Goal: Navigation & Orientation: Find specific page/section

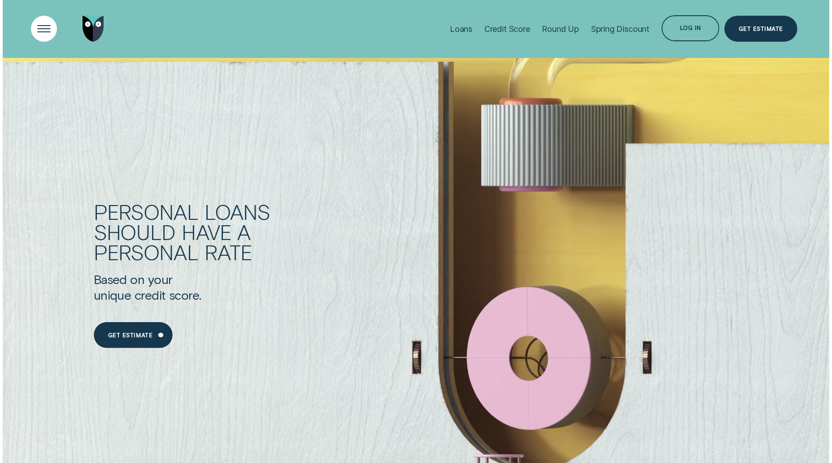
scroll to position [621, 0]
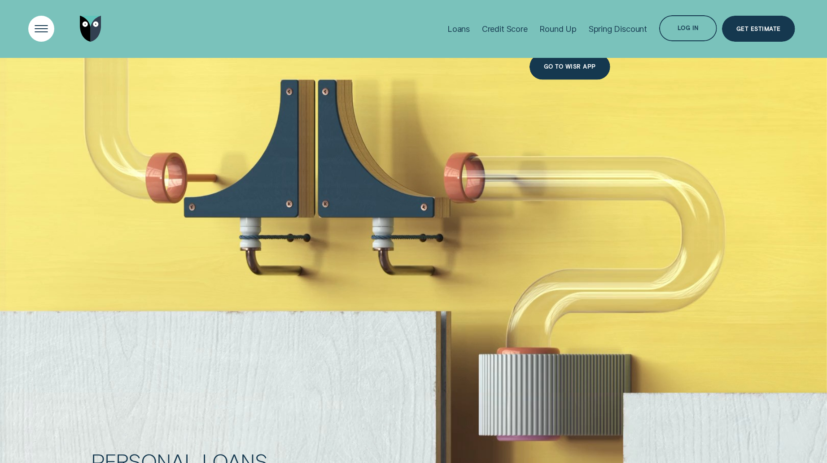
click at [39, 30] on div "Open Menu" at bounding box center [41, 28] width 37 height 37
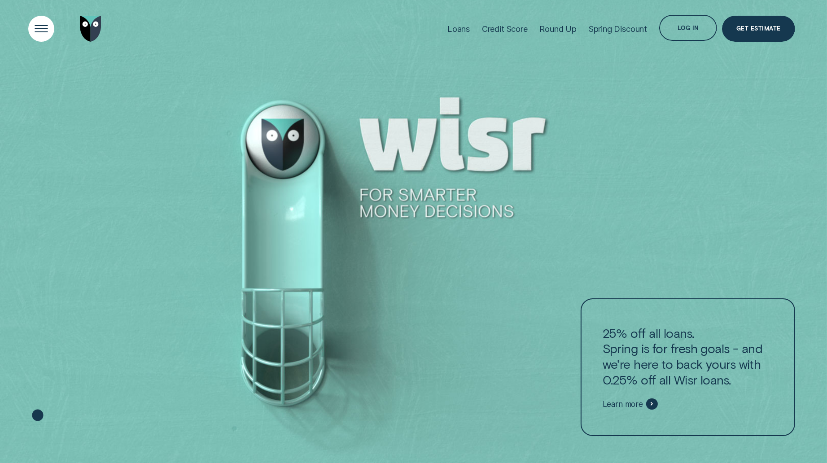
click at [26, 28] on div "Open Menu" at bounding box center [41, 28] width 37 height 37
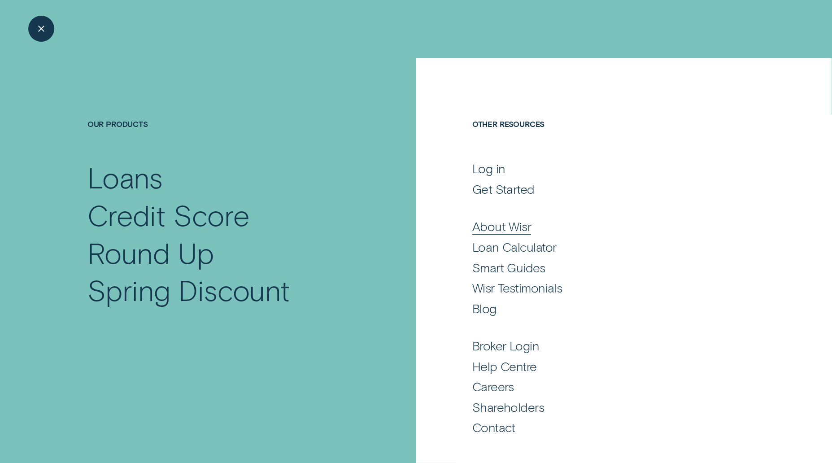
click at [505, 229] on div "About Wisr" at bounding box center [501, 226] width 59 height 16
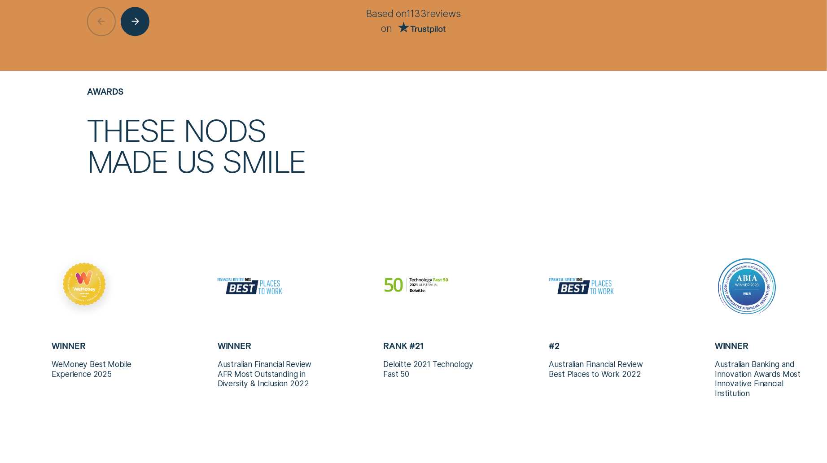
scroll to position [2027, 0]
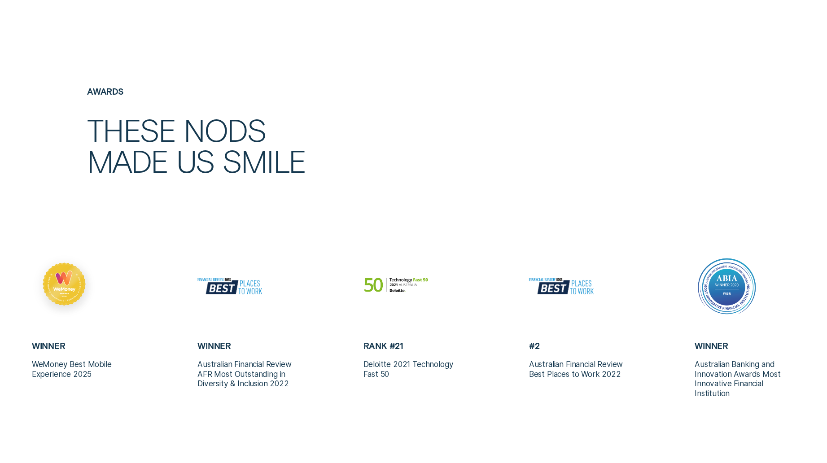
click at [47, 290] on img at bounding box center [64, 286] width 65 height 65
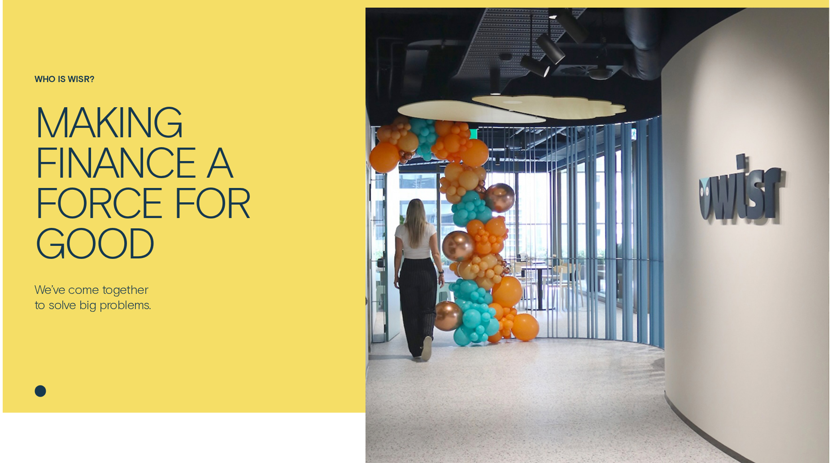
scroll to position [0, 0]
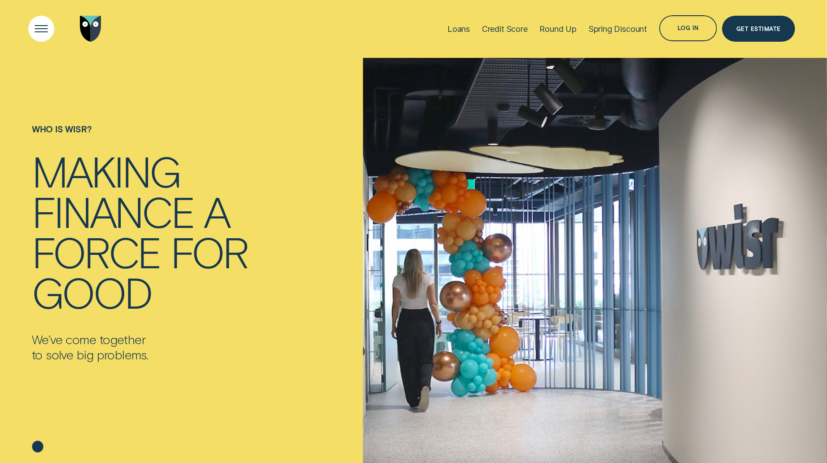
click at [41, 32] on div "Open Menu" at bounding box center [41, 28] width 37 height 37
